Goal: Find specific page/section: Find specific page/section

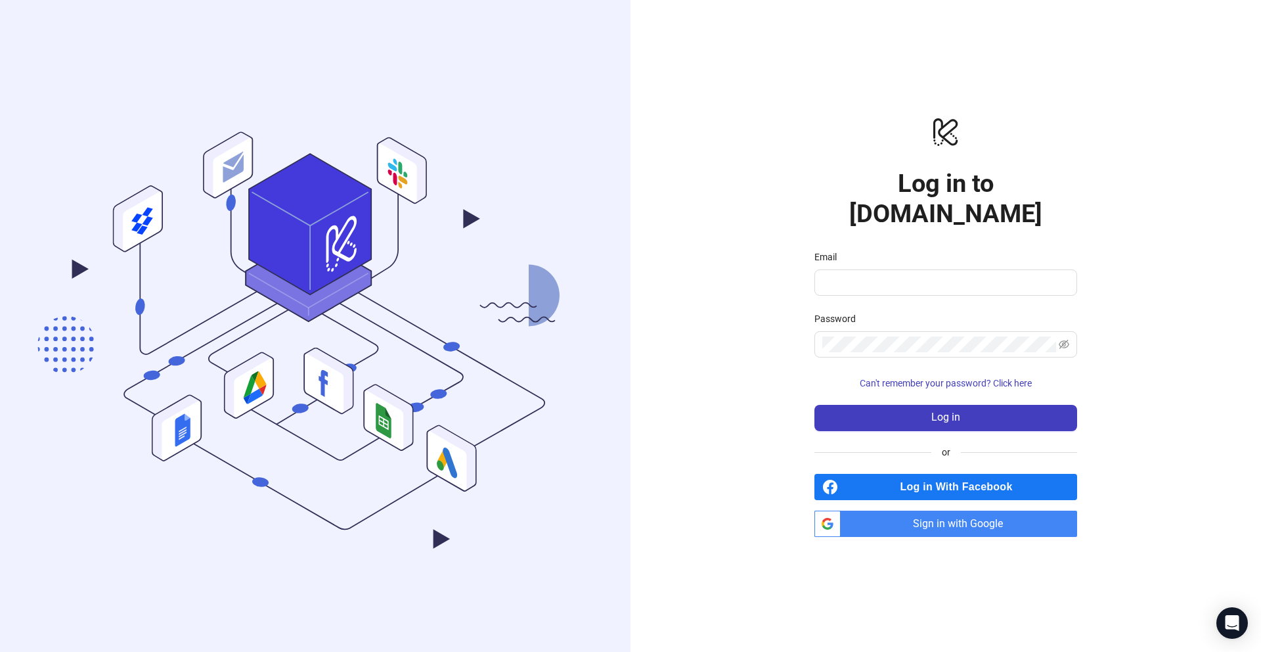
click at [902, 511] on span "Sign in with Google" at bounding box center [961, 523] width 231 height 26
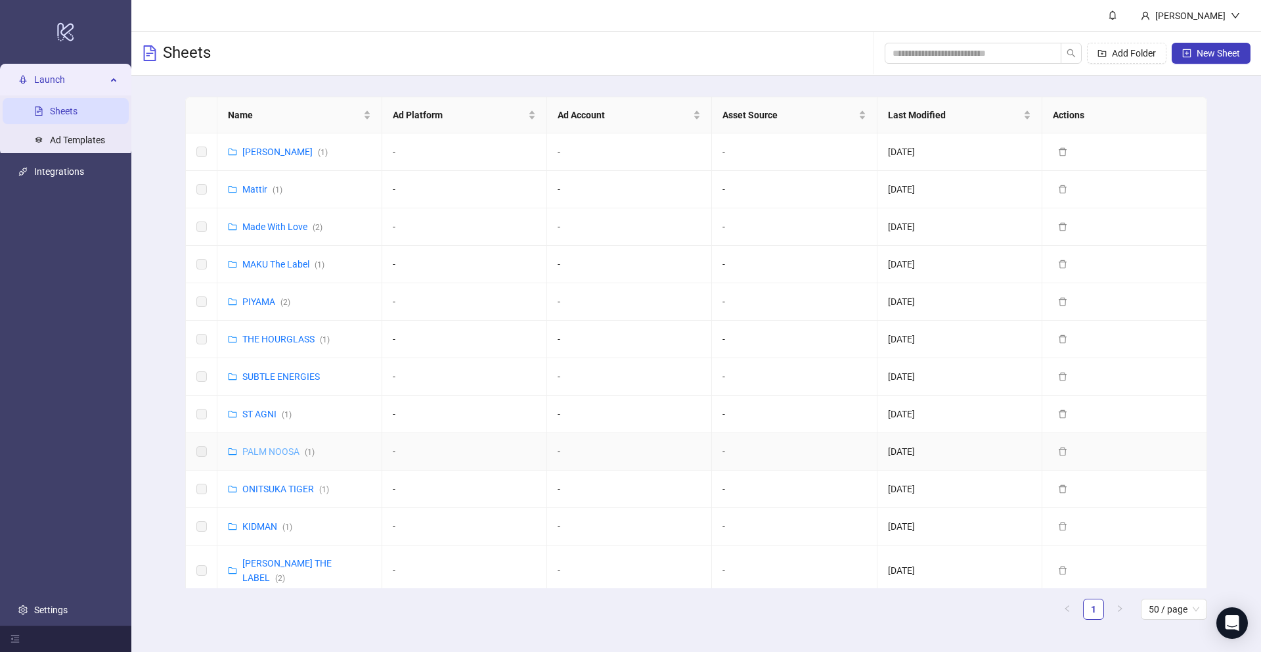
click at [259, 453] on link "PALM NOOSA ( 1 )" at bounding box center [278, 451] width 72 height 11
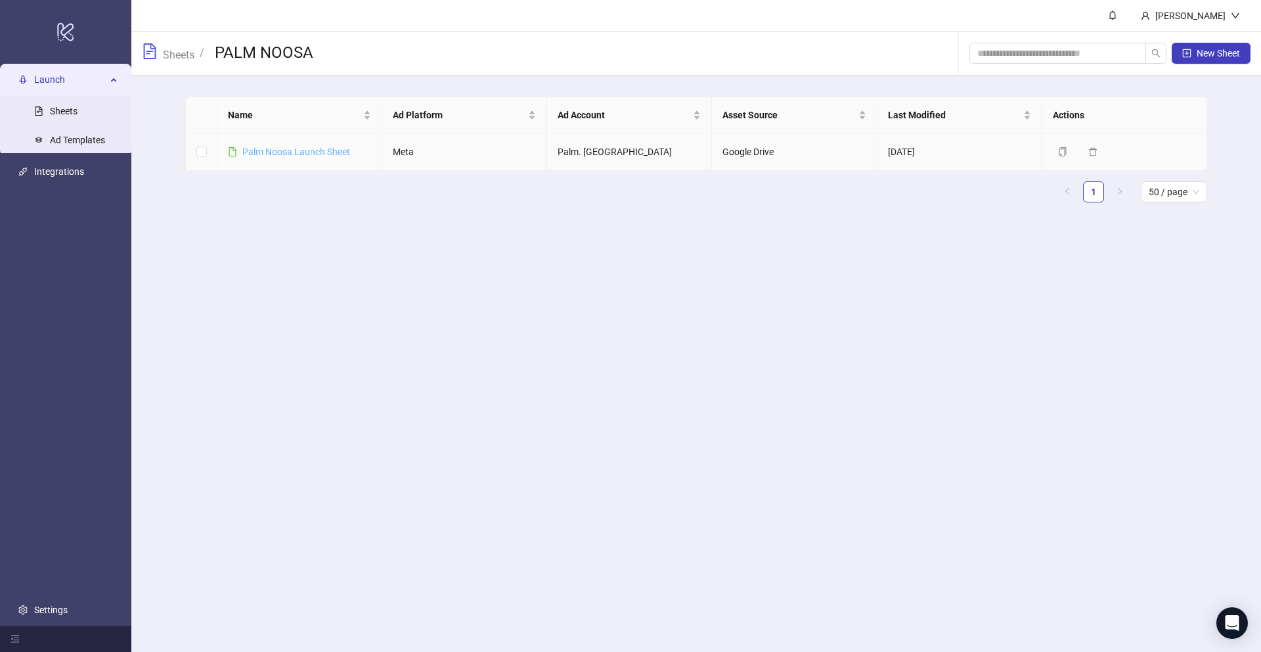
click at [301, 152] on link "Palm Noosa Launch Sheet" at bounding box center [296, 151] width 108 height 11
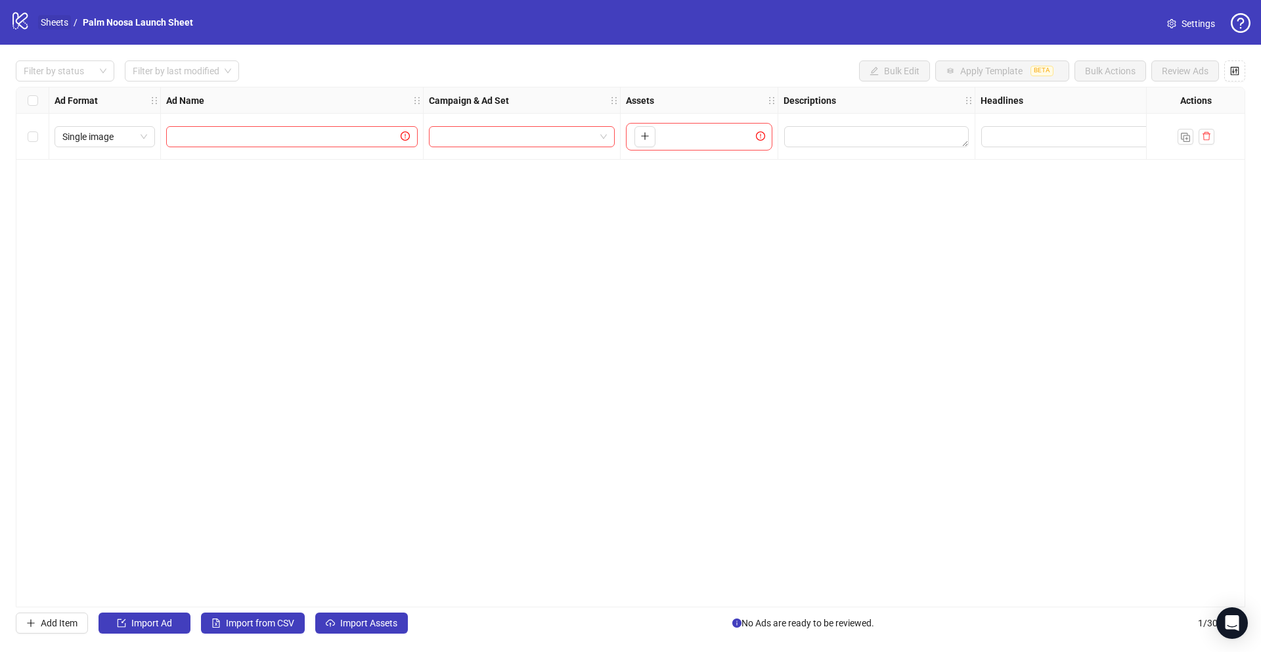
click at [56, 24] on link "Sheets" at bounding box center [54, 22] width 33 height 14
